Goal: Task Accomplishment & Management: Manage account settings

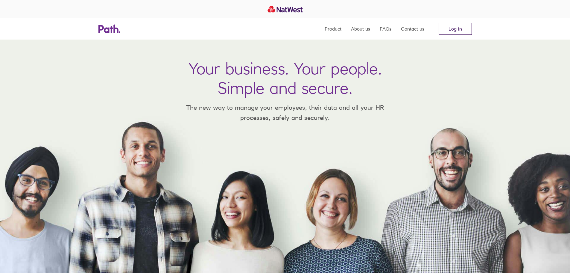
click at [465, 29] on link "Log in" at bounding box center [455, 29] width 33 height 12
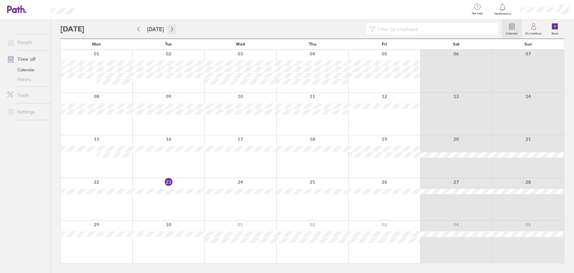
click at [172, 30] on icon "button" at bounding box center [172, 29] width 4 height 5
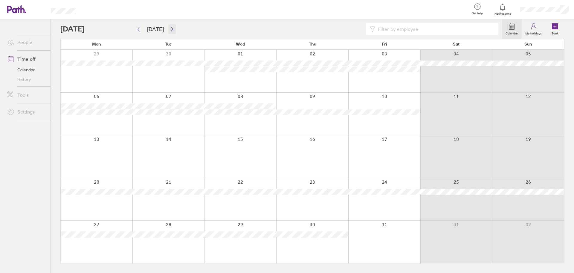
click at [170, 29] on icon "button" at bounding box center [172, 29] width 4 height 5
click at [137, 26] on button "button" at bounding box center [138, 29] width 7 height 10
